Goal: Information Seeking & Learning: Find specific fact

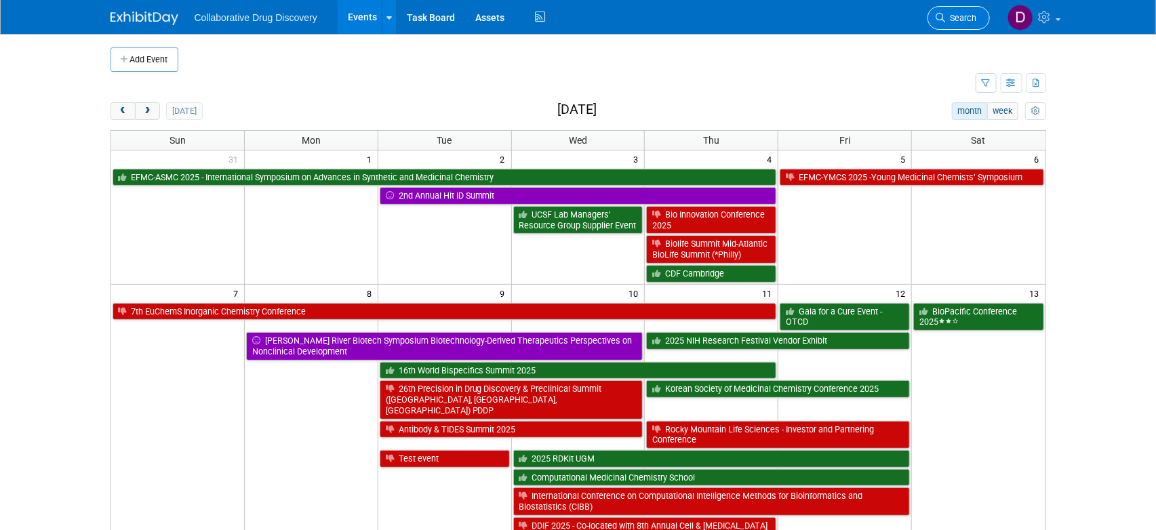
click at [951, 16] on span "Search" at bounding box center [961, 18] width 31 height 10
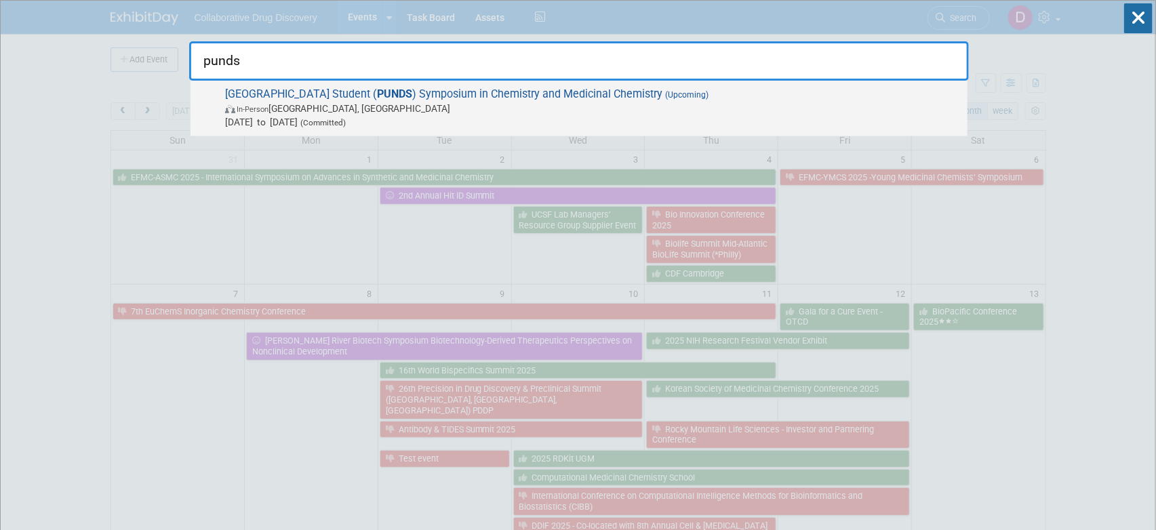
type input "punds"
click at [743, 112] on span "In-Person [GEOGRAPHIC_DATA], [GEOGRAPHIC_DATA]" at bounding box center [593, 109] width 736 height 14
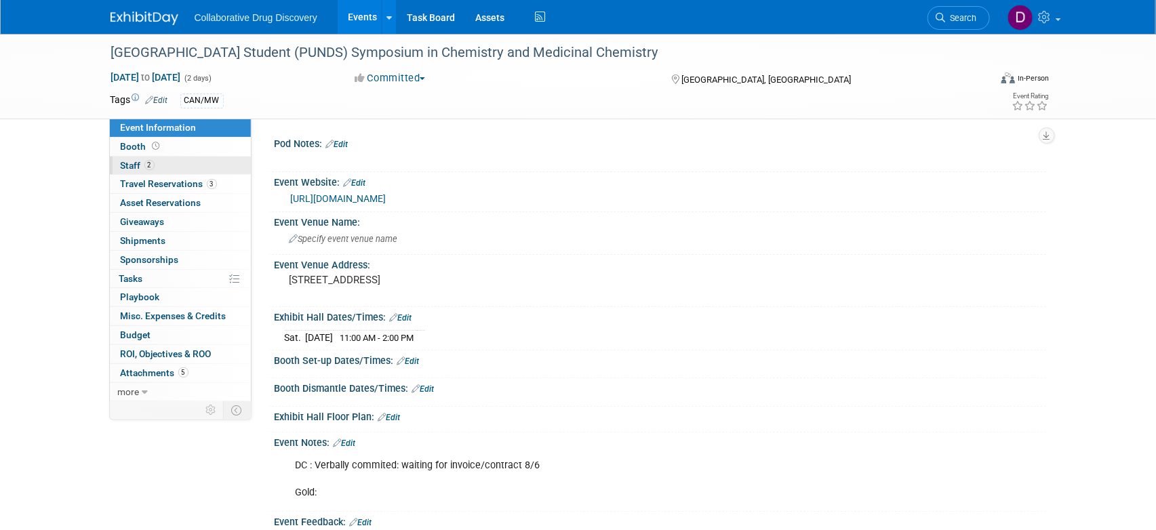
click at [146, 159] on link "2 Staff 2" at bounding box center [180, 166] width 141 height 18
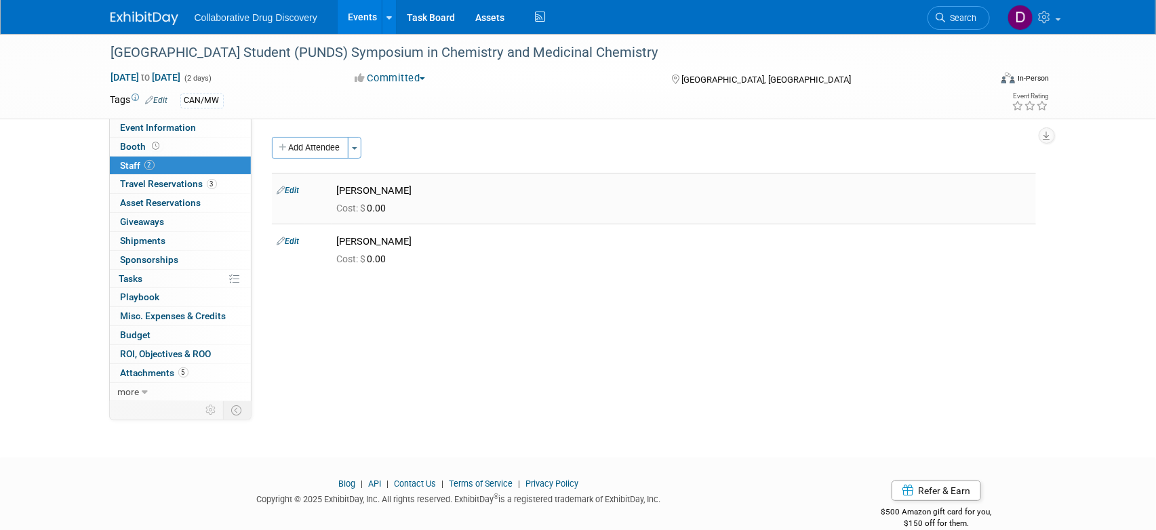
click at [373, 191] on div "Jessica Spencer" at bounding box center [684, 190] width 694 height 13
copy td "Jessica Spencer"
click at [361, 241] on div "Juan Gijzelaar" at bounding box center [684, 241] width 694 height 13
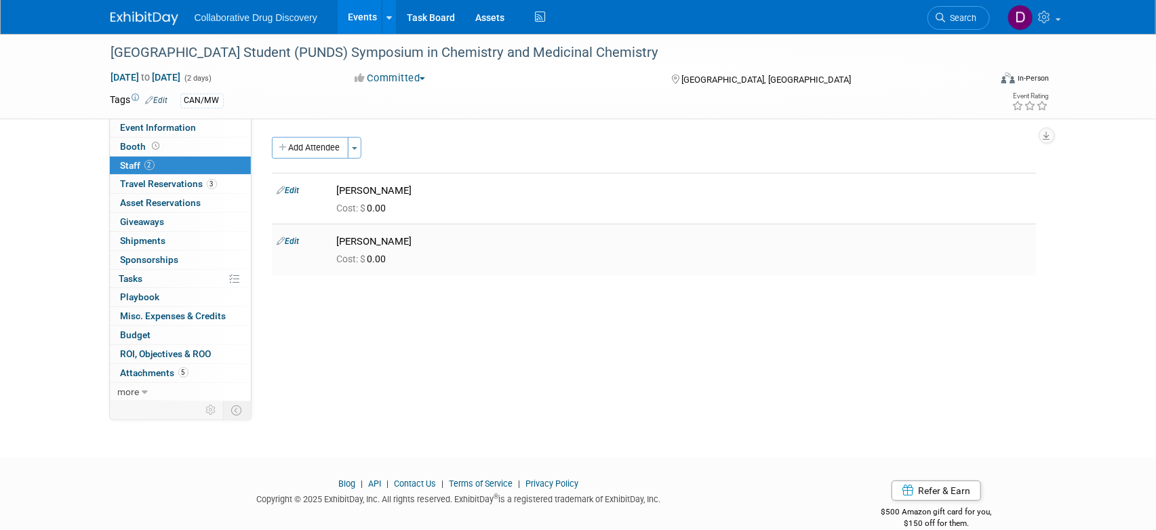
click at [361, 241] on div "Juan Gijzelaar" at bounding box center [684, 241] width 694 height 13
copy td "Juan Gijzelaar"
click at [143, 129] on span "Event Information" at bounding box center [159, 127] width 76 height 11
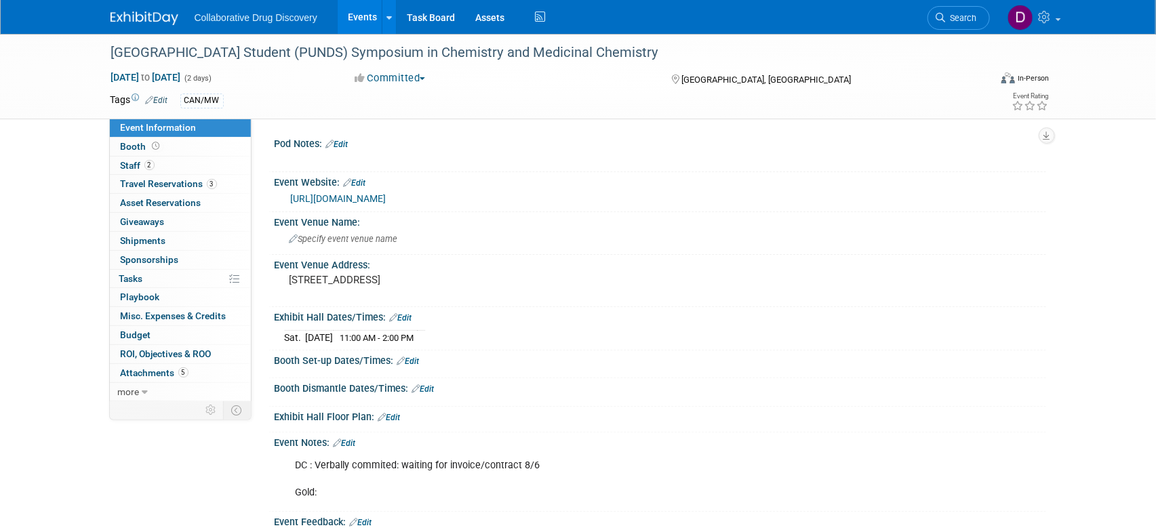
click at [386, 198] on link "https://www.science.purdue.edu/punds/2025/" at bounding box center [339, 198] width 96 height 11
